Goal: Consume media (video, audio)

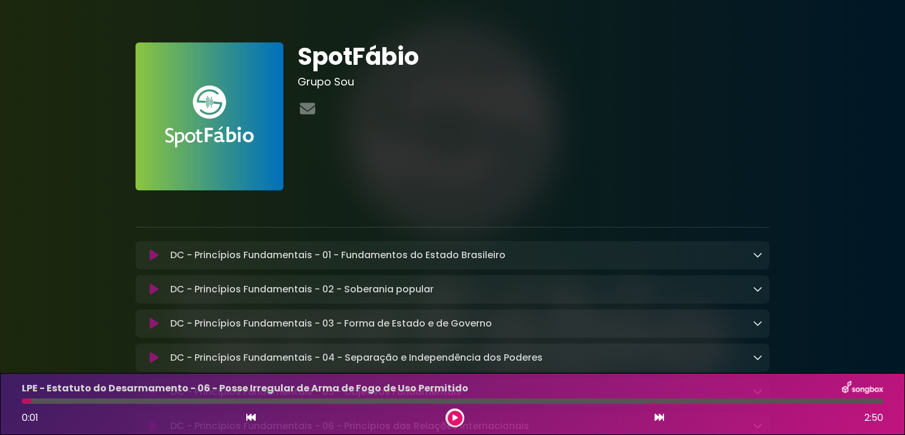
click at [156, 255] on icon at bounding box center [154, 255] width 9 height 12
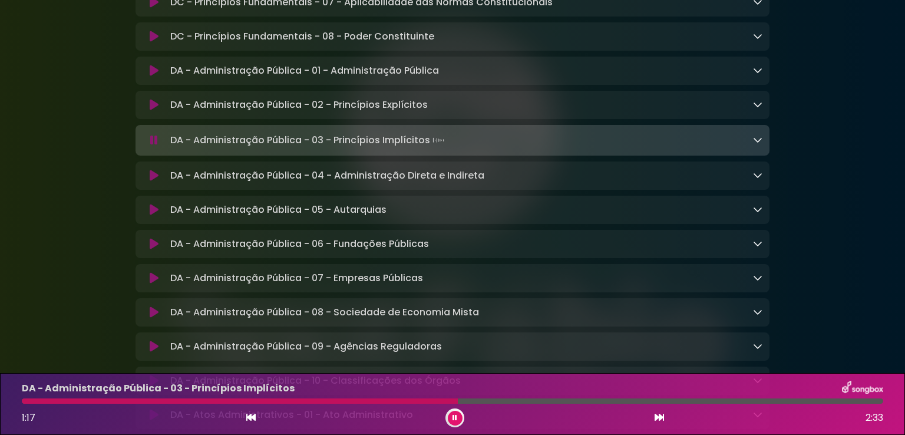
scroll to position [472, 0]
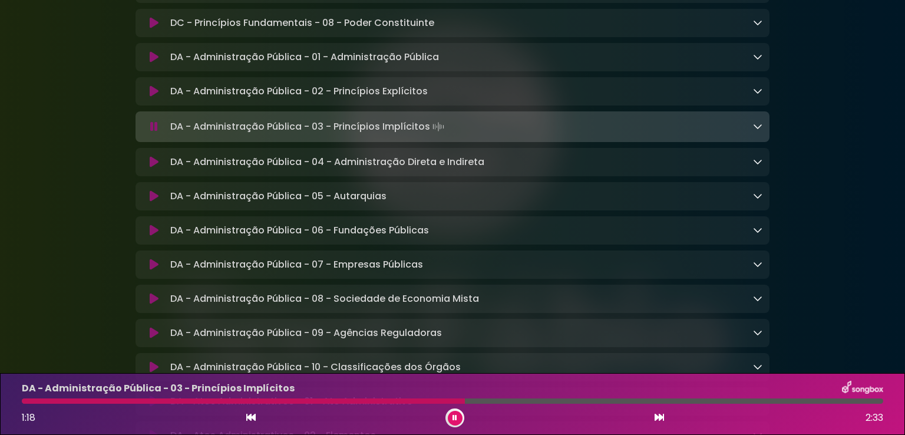
click at [752, 128] on div "DA - Administração Pública - 03 - Princípios Implícitos Loading Track..." at bounding box center [464, 126] width 597 height 17
click at [757, 131] on icon at bounding box center [757, 125] width 9 height 9
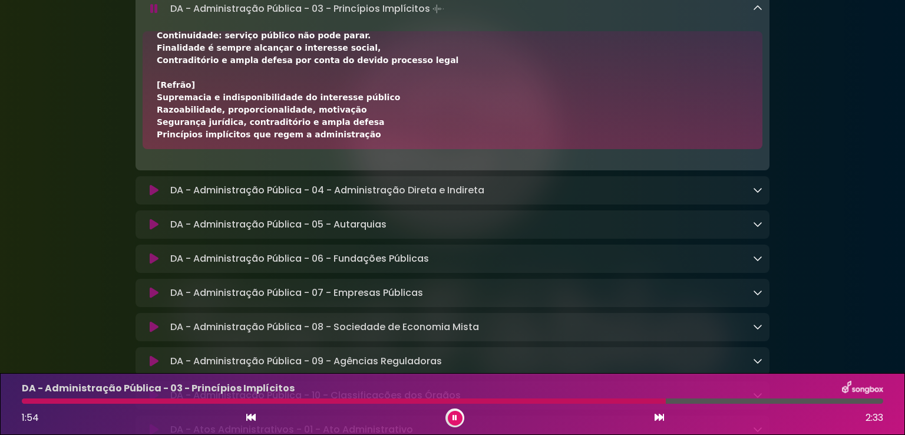
scroll to position [344, 0]
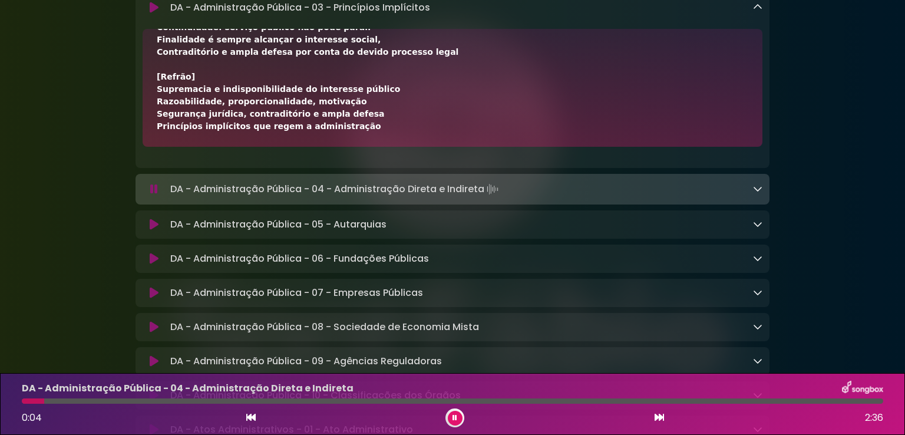
click at [757, 12] on icon at bounding box center [757, 6] width 9 height 9
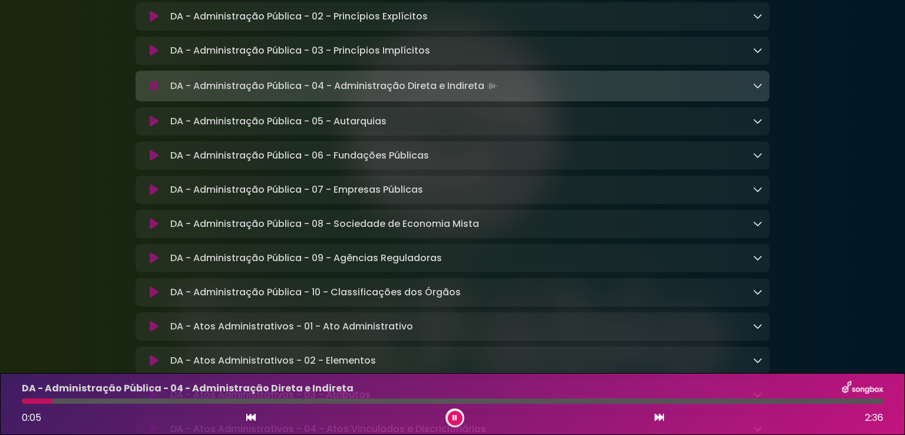
scroll to position [531, 0]
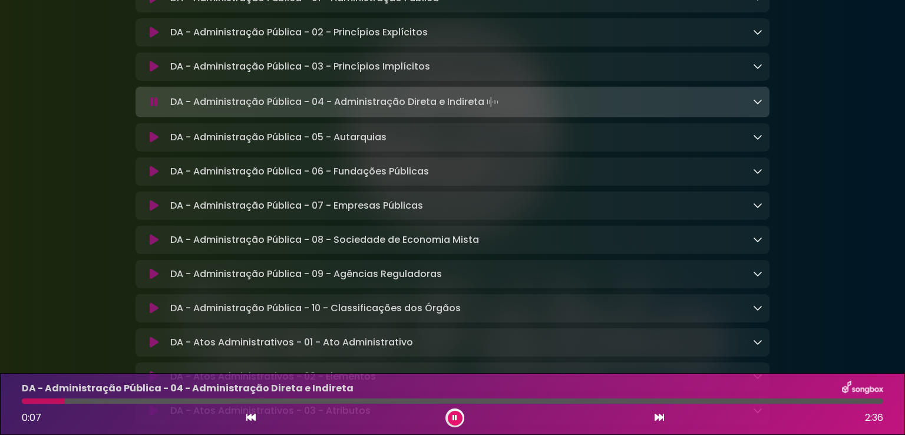
click at [760, 105] on icon at bounding box center [757, 101] width 9 height 9
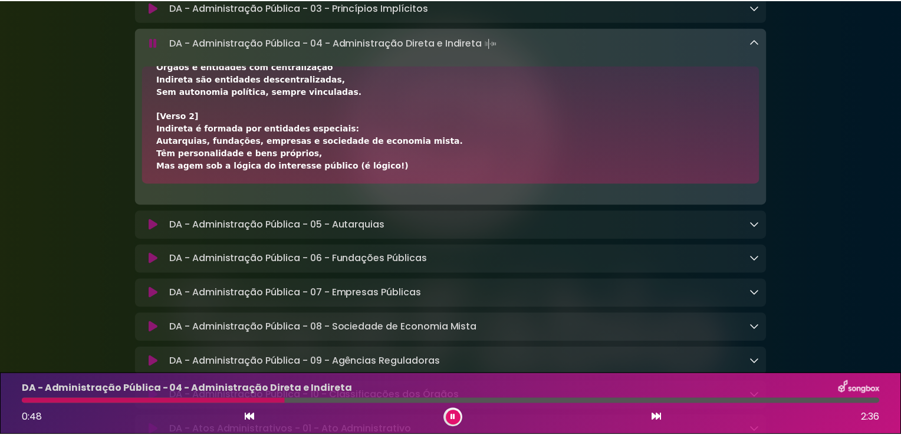
scroll to position [177, 0]
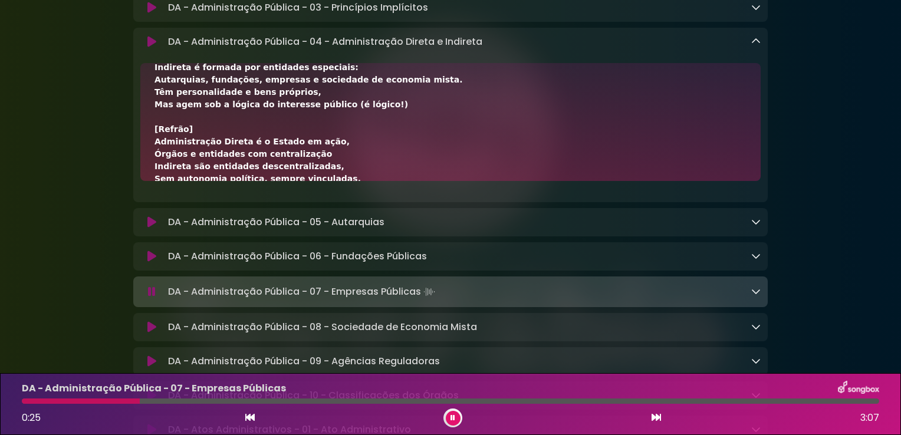
click at [451, 419] on icon at bounding box center [452, 417] width 5 height 7
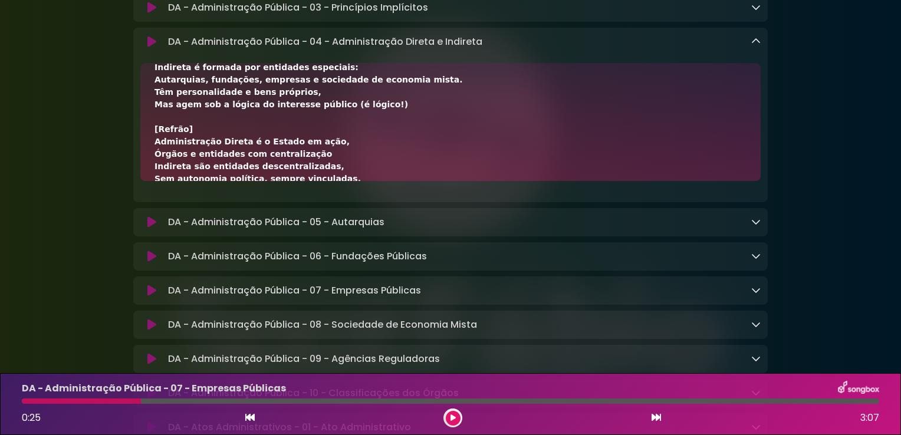
click at [457, 417] on button at bounding box center [453, 418] width 15 height 15
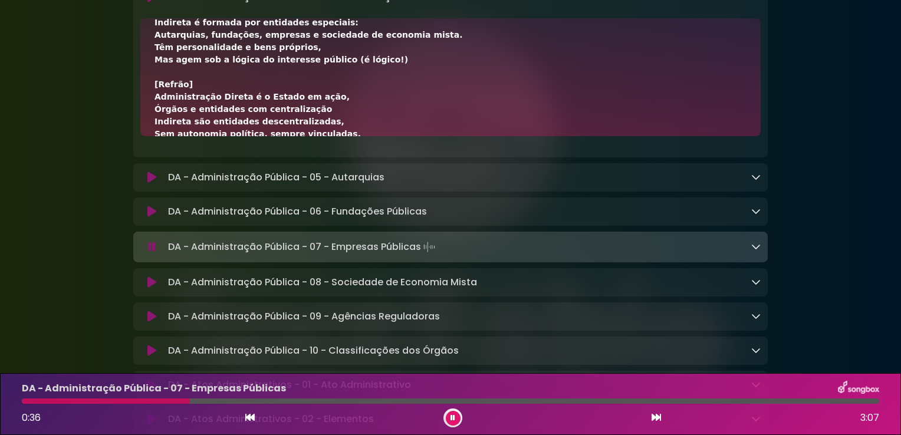
scroll to position [648, 0]
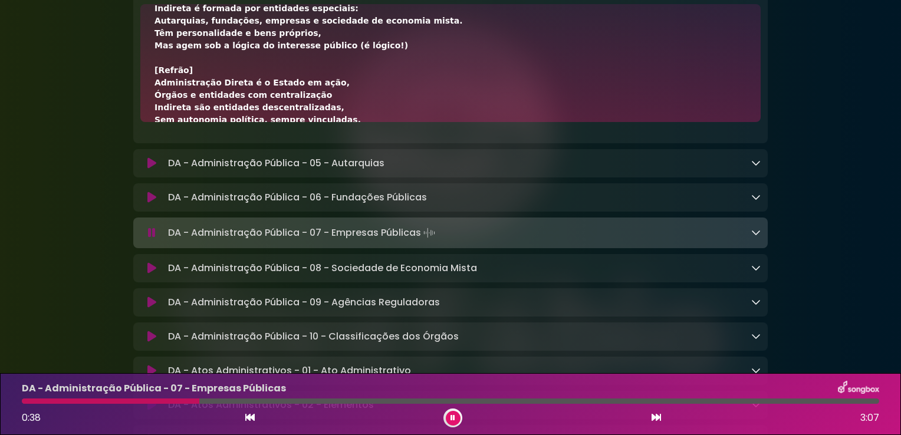
click at [756, 237] on icon at bounding box center [755, 232] width 9 height 9
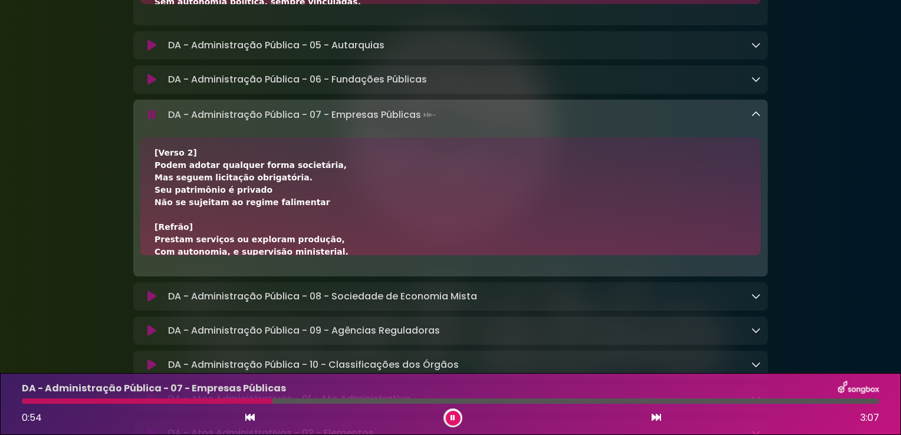
scroll to position [177, 0]
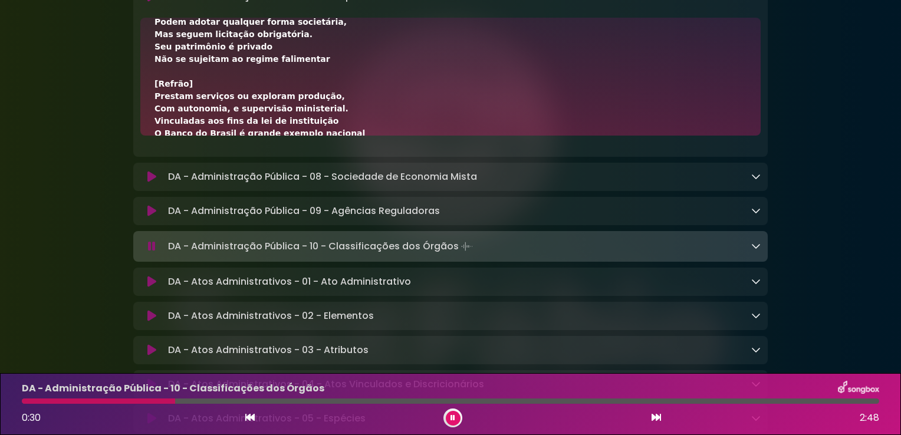
scroll to position [943, 0]
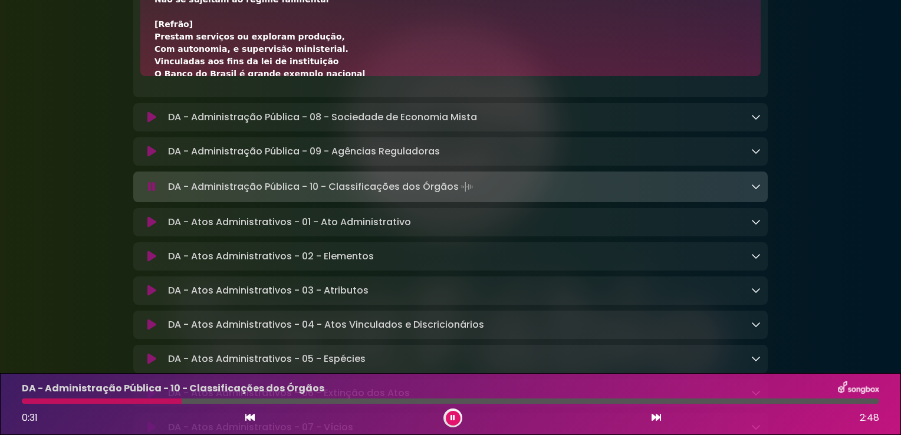
click at [754, 191] on icon at bounding box center [755, 186] width 9 height 9
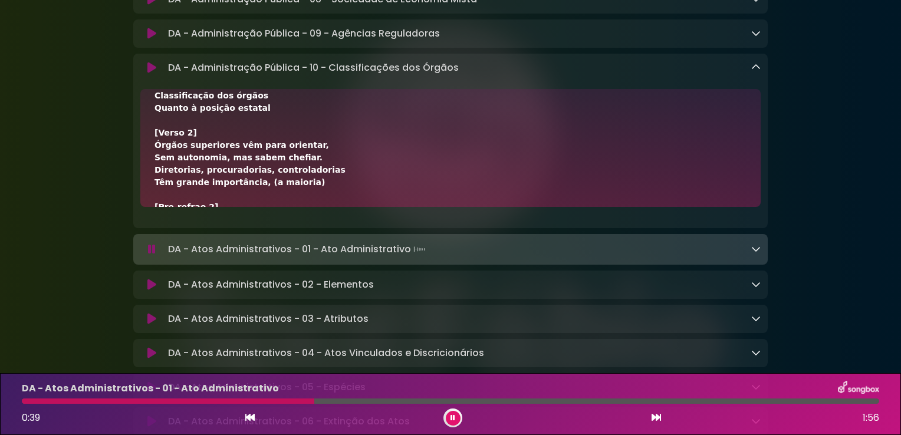
scroll to position [236, 0]
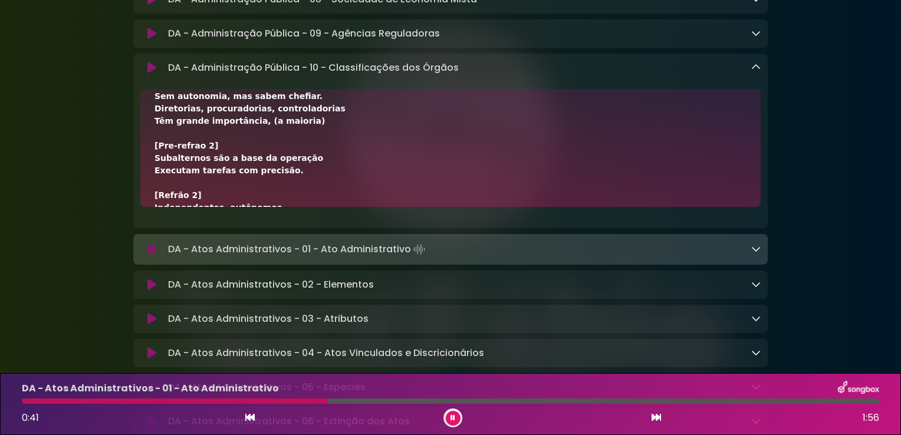
click at [755, 72] on icon at bounding box center [755, 66] width 9 height 9
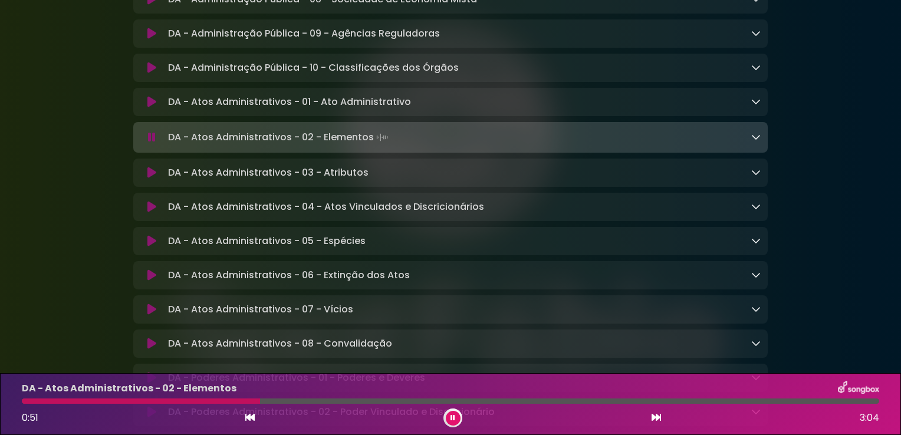
click at [148, 143] on icon at bounding box center [152, 137] width 8 height 12
